Goal: Task Accomplishment & Management: Manage account settings

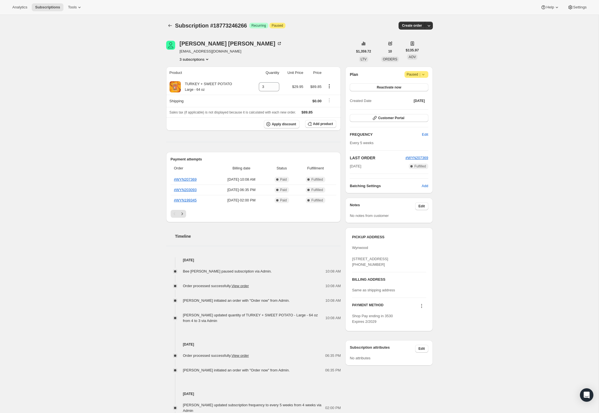
click at [425, 74] on icon at bounding box center [424, 75] width 6 height 6
drag, startPoint x: 466, startPoint y: 69, endPoint x: 454, endPoint y: 72, distance: 12.3
click at [466, 69] on div "Subscription #18773246266. This page is ready Subscription #18773246266 Success…" at bounding box center [299, 291] width 599 height 552
click at [396, 87] on span "Reactivate now" at bounding box center [389, 87] width 24 height 4
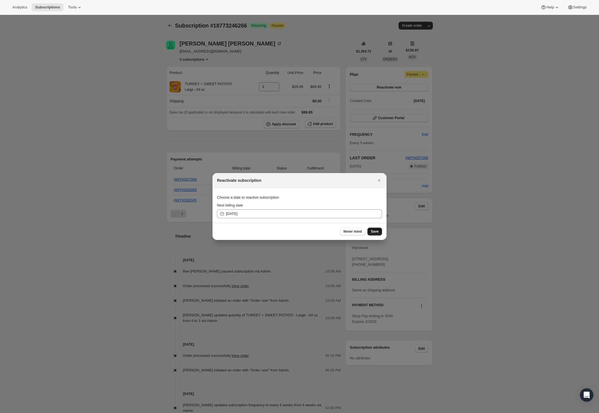
click at [374, 231] on span "Save" at bounding box center [375, 231] width 8 height 4
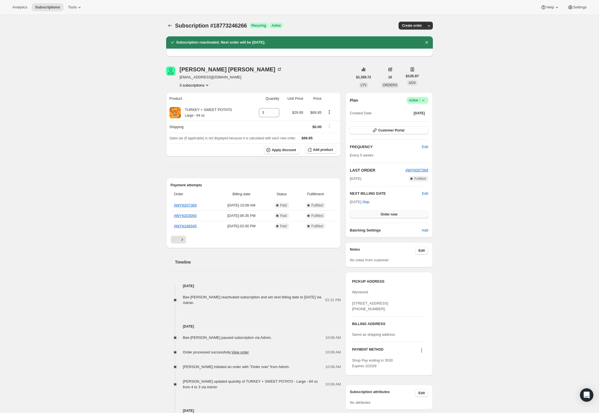
click at [372, 215] on button "Order now" at bounding box center [389, 214] width 78 height 8
click at [372, 215] on button "Click to confirm" at bounding box center [389, 214] width 78 height 8
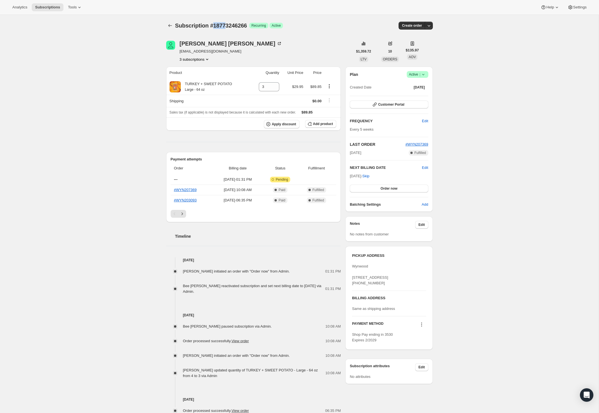
drag, startPoint x: 213, startPoint y: 26, endPoint x: 236, endPoint y: 27, distance: 22.8
click at [226, 26] on span "Subscription #18773246266" at bounding box center [211, 25] width 72 height 6
click at [426, 75] on icon at bounding box center [424, 75] width 6 height 6
drag, startPoint x: 418, startPoint y: 84, endPoint x: 421, endPoint y: 83, distance: 3.0
click at [418, 85] on span "Pause subscription" at bounding box center [415, 85] width 31 height 4
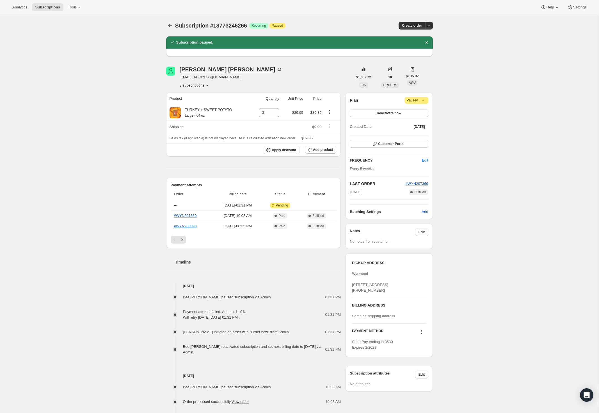
click at [221, 70] on div "Laura Rodriguez" at bounding box center [231, 70] width 103 height 6
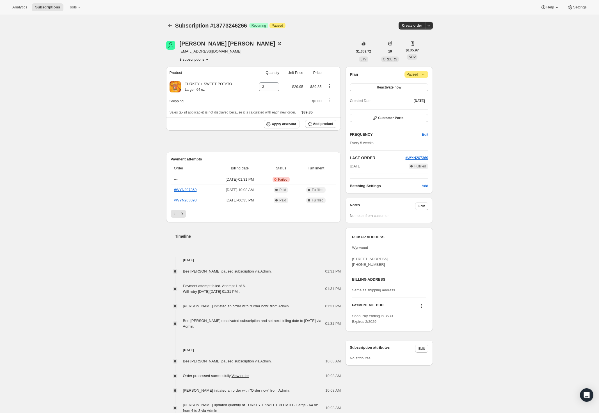
click at [422, 306] on icon at bounding box center [421, 306] width 1 height 1
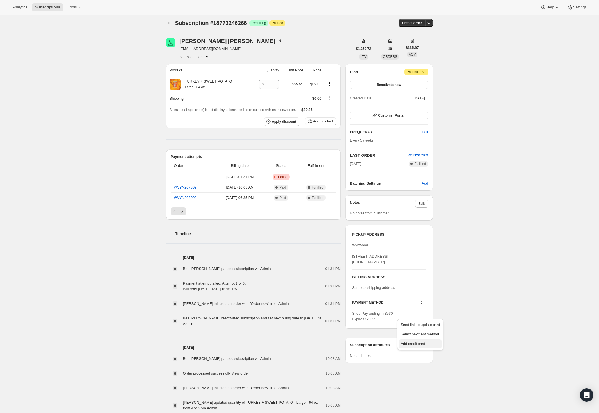
click at [417, 343] on span "Add credit card" at bounding box center [413, 344] width 24 height 4
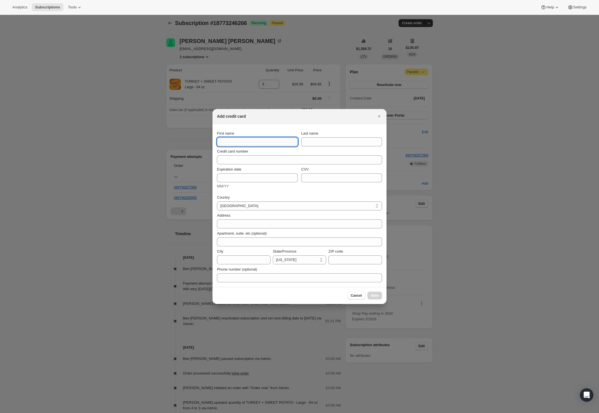
click at [235, 140] on input "First name" at bounding box center [257, 141] width 81 height 9
click at [358, 295] on button "Cancel" at bounding box center [357, 296] width 18 height 8
